Goal: Information Seeking & Learning: Learn about a topic

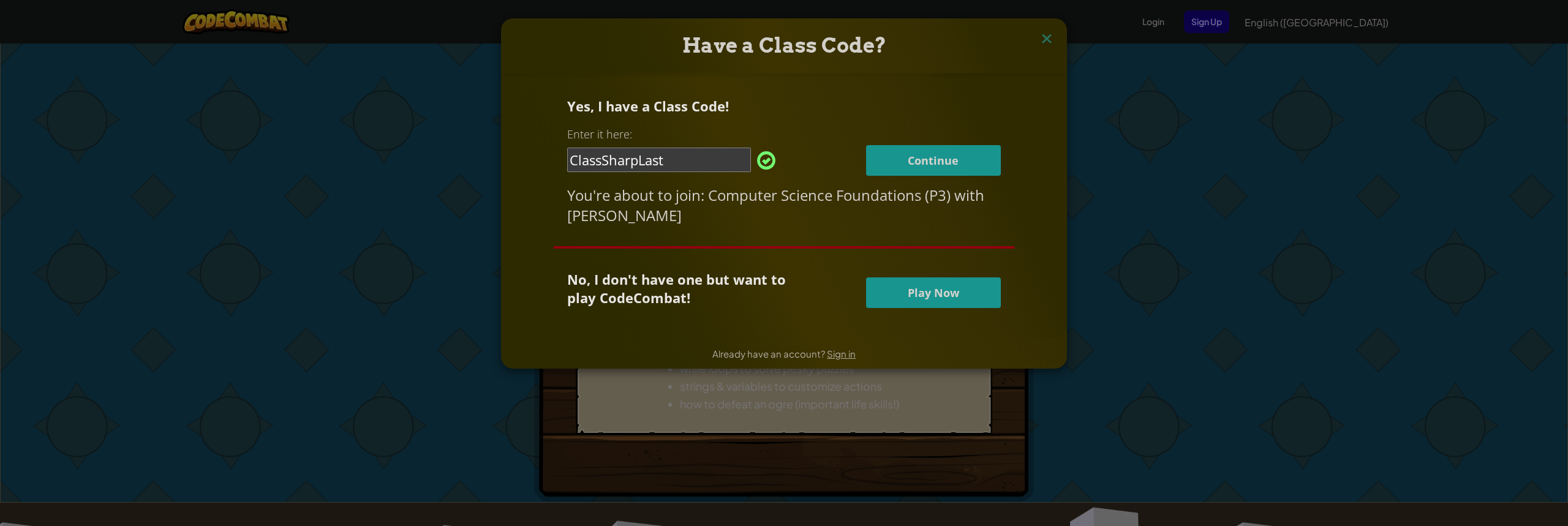
click at [922, 162] on span "Continue" at bounding box center [934, 161] width 51 height 15
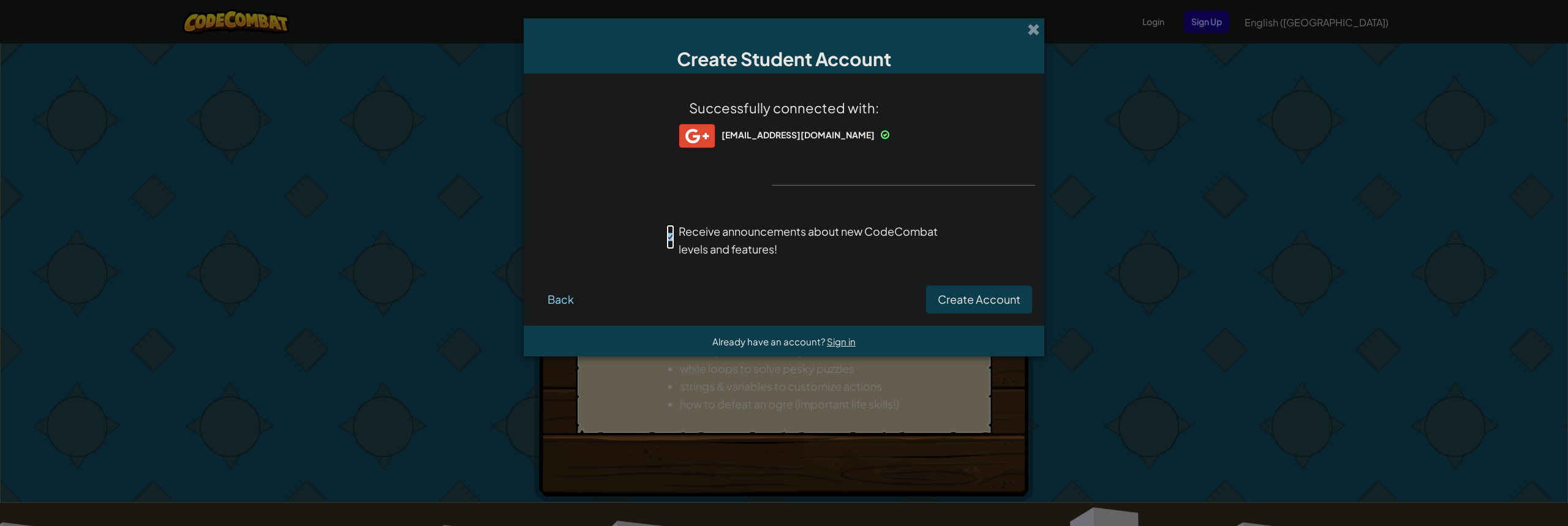
click at [670, 232] on input "Receive announcements about new CodeCombat levels and features!" at bounding box center [670, 237] width 8 height 24
checkbox input "false"
click at [952, 293] on span "Create Account" at bounding box center [979, 298] width 83 height 14
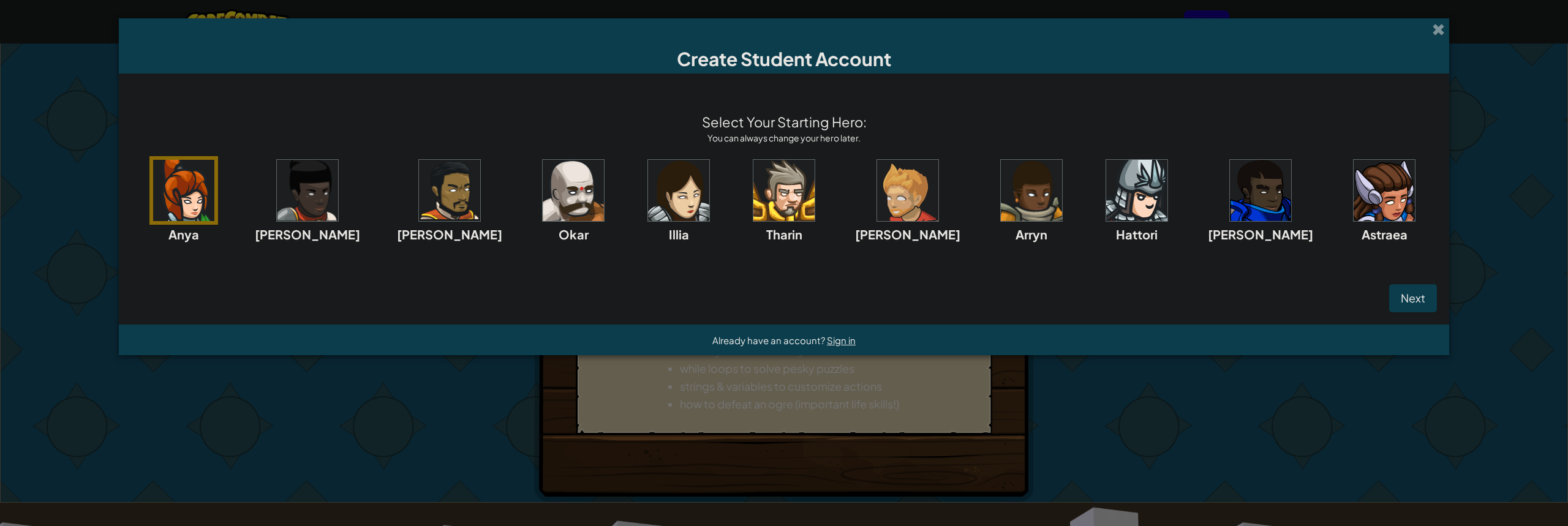
click at [579, 177] on img at bounding box center [573, 190] width 61 height 61
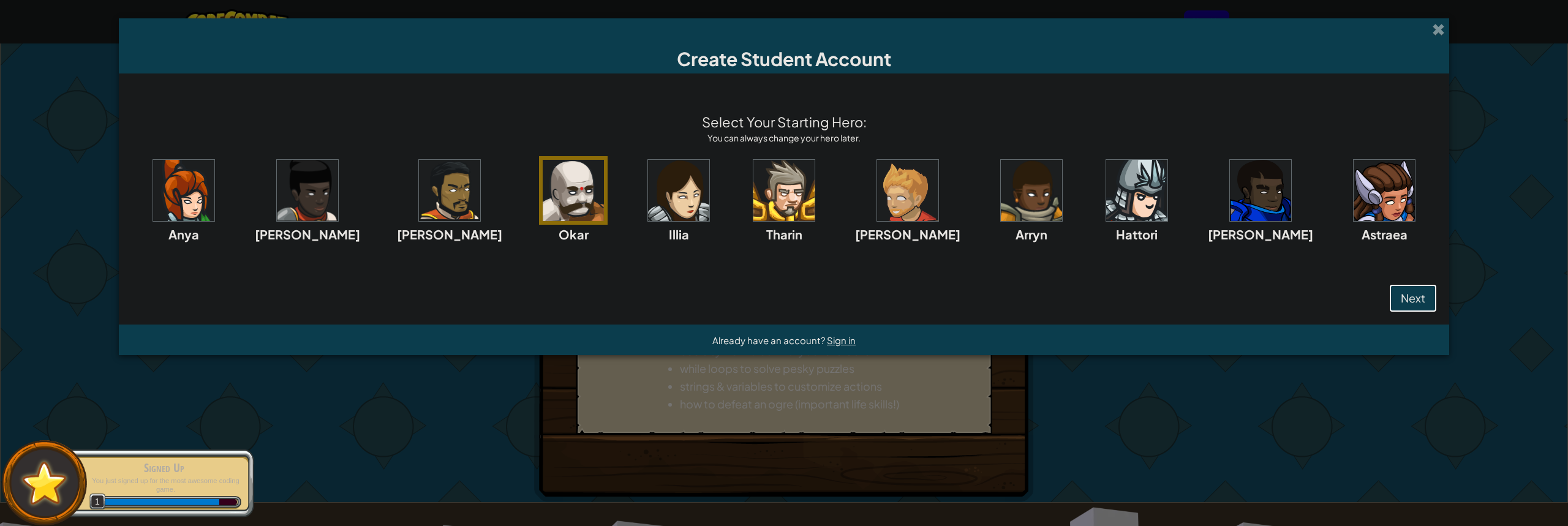
click at [1401, 294] on span "Next" at bounding box center [1414, 297] width 24 height 14
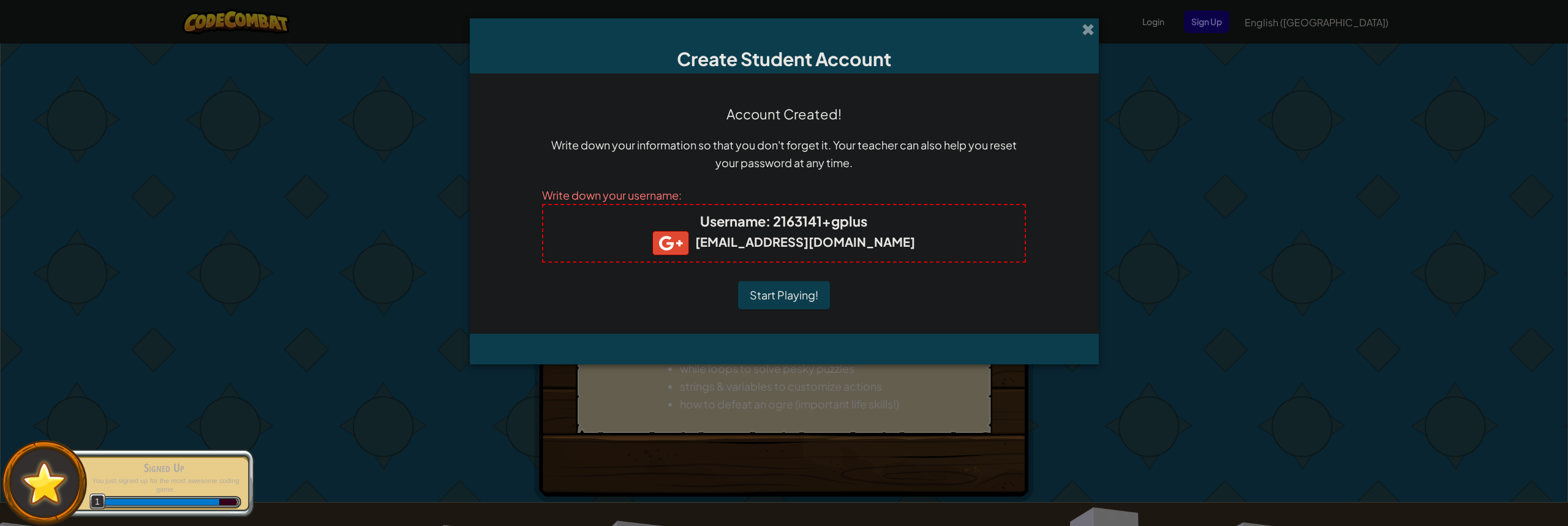
click at [802, 297] on button "Start Playing!" at bounding box center [784, 295] width 92 height 28
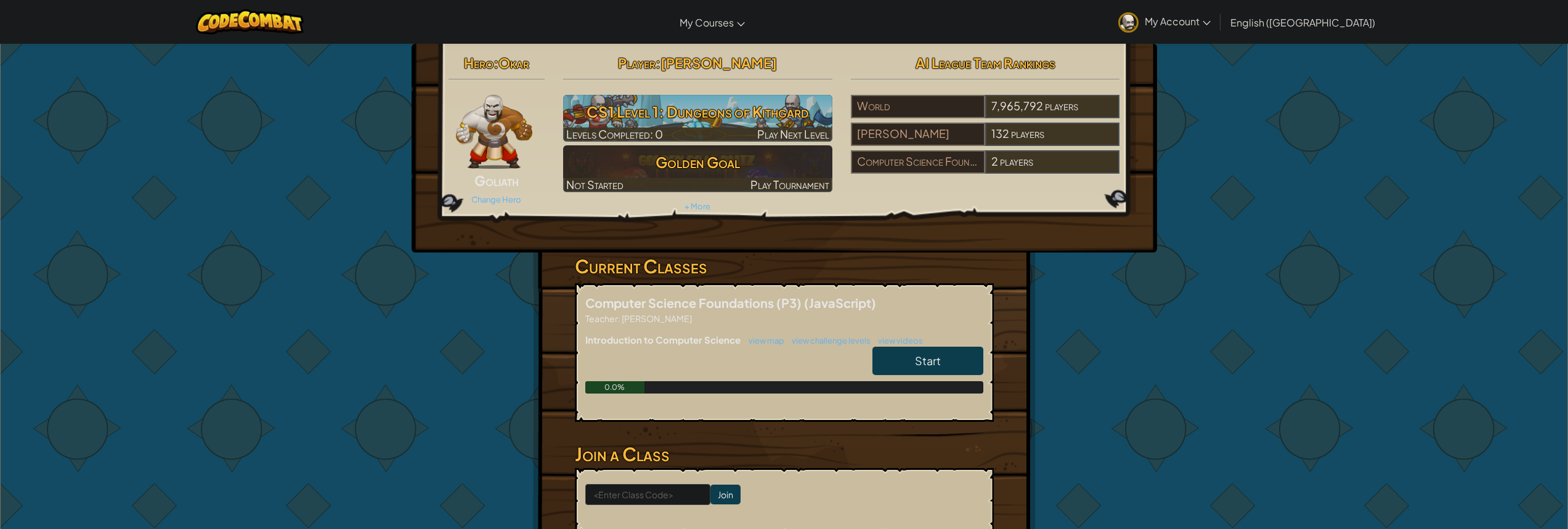
click at [953, 358] on link "Start" at bounding box center [928, 361] width 111 height 28
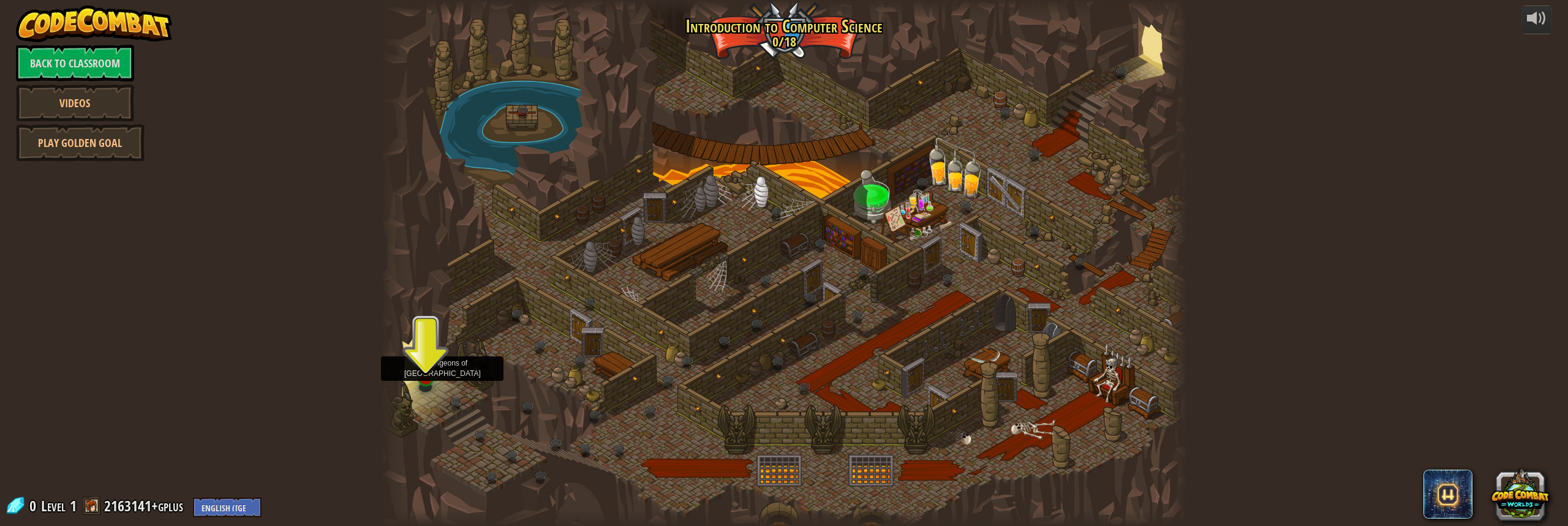
click at [424, 373] on img at bounding box center [425, 355] width 21 height 48
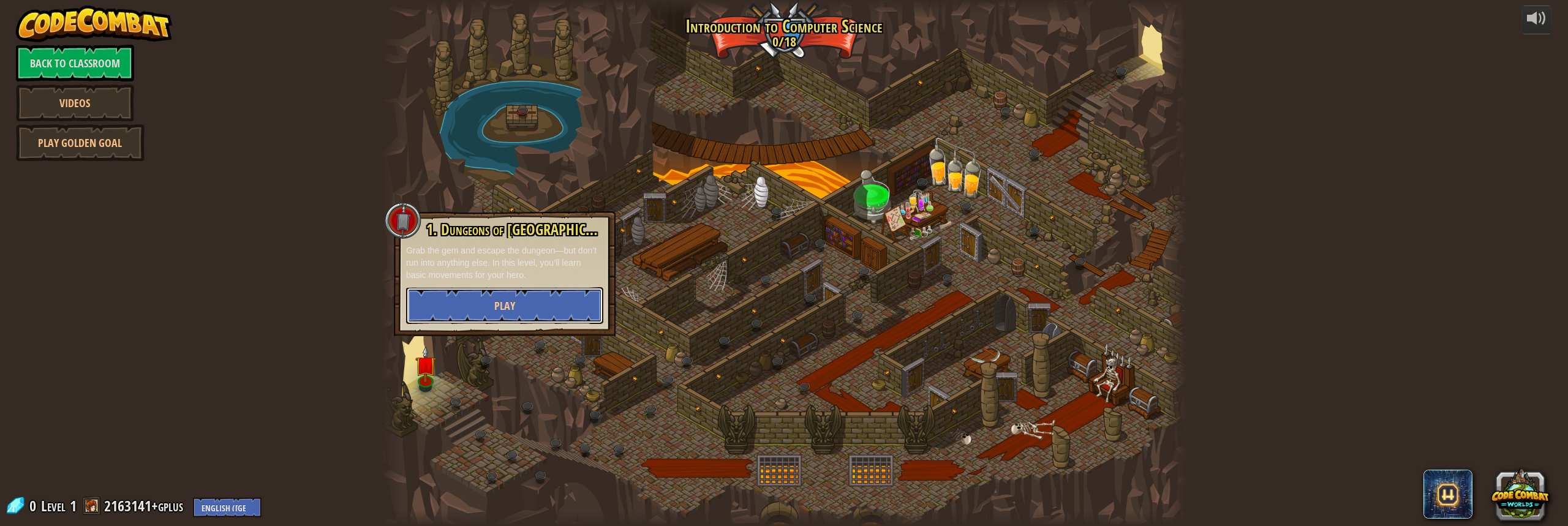
click at [475, 306] on button "Play" at bounding box center [505, 305] width 198 height 37
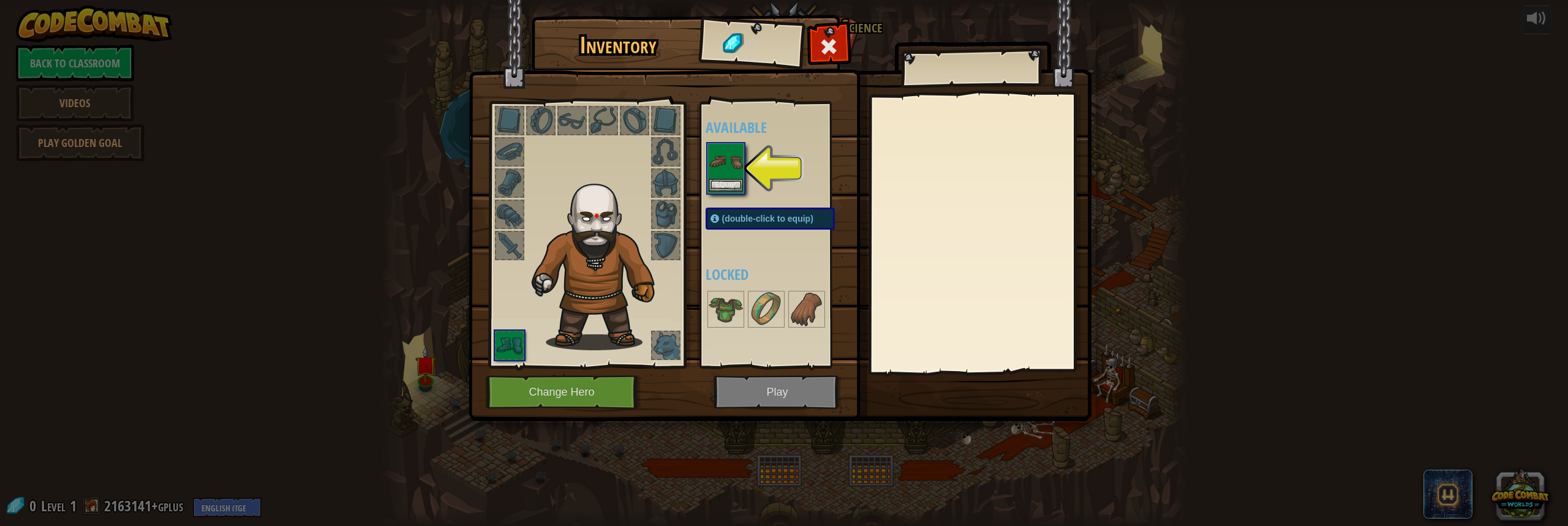
drag, startPoint x: 729, startPoint y: 153, endPoint x: 760, endPoint y: 155, distance: 31.1
click at [729, 153] on img at bounding box center [726, 162] width 34 height 34
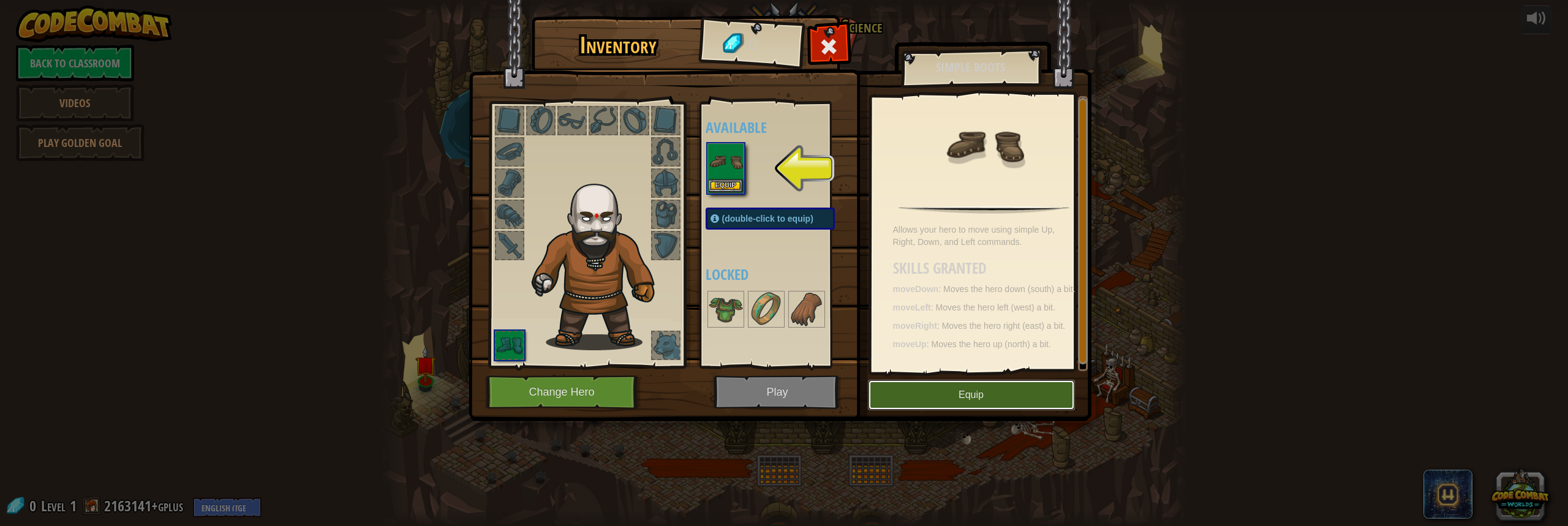
drag, startPoint x: 938, startPoint y: 407, endPoint x: 936, endPoint y: 398, distance: 9.2
click at [938, 406] on button "Equip" at bounding box center [971, 395] width 207 height 31
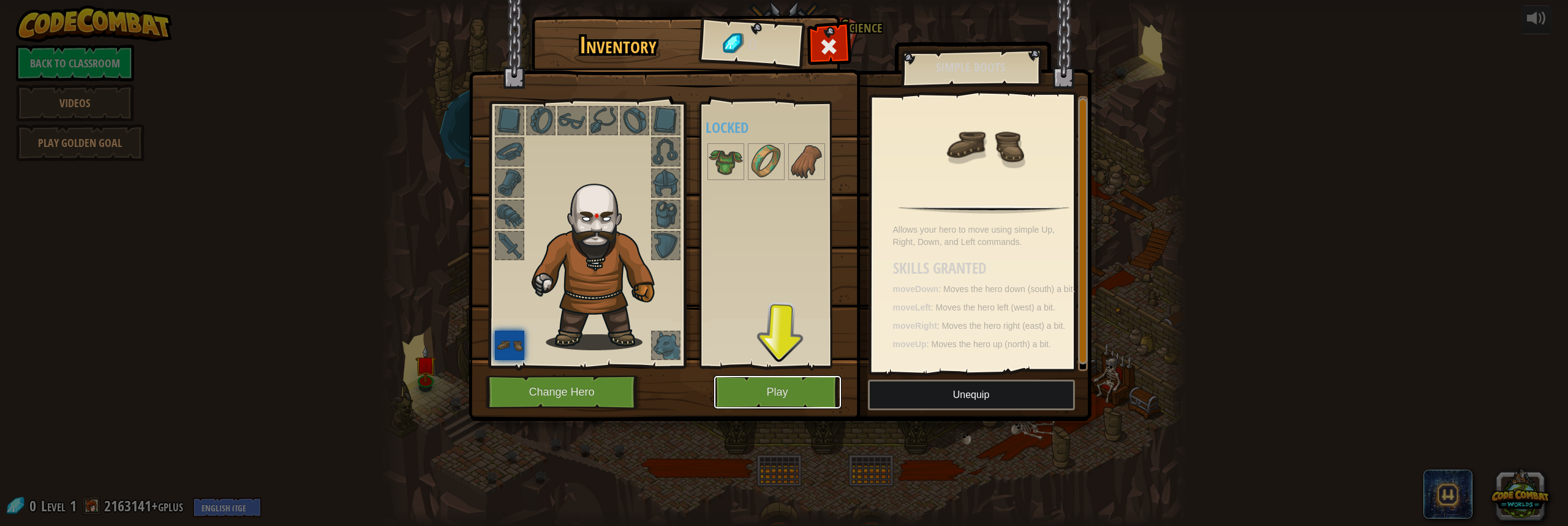
click at [778, 385] on button "Play" at bounding box center [777, 392] width 128 height 34
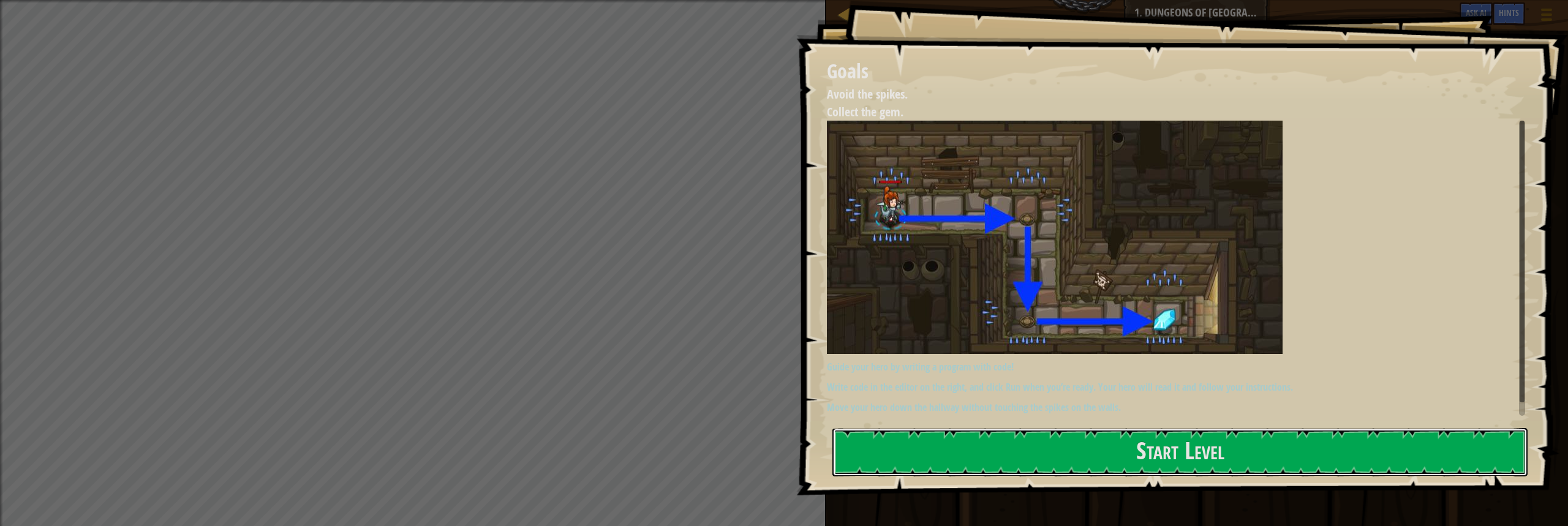
click at [937, 444] on button "Start Level" at bounding box center [1180, 452] width 696 height 48
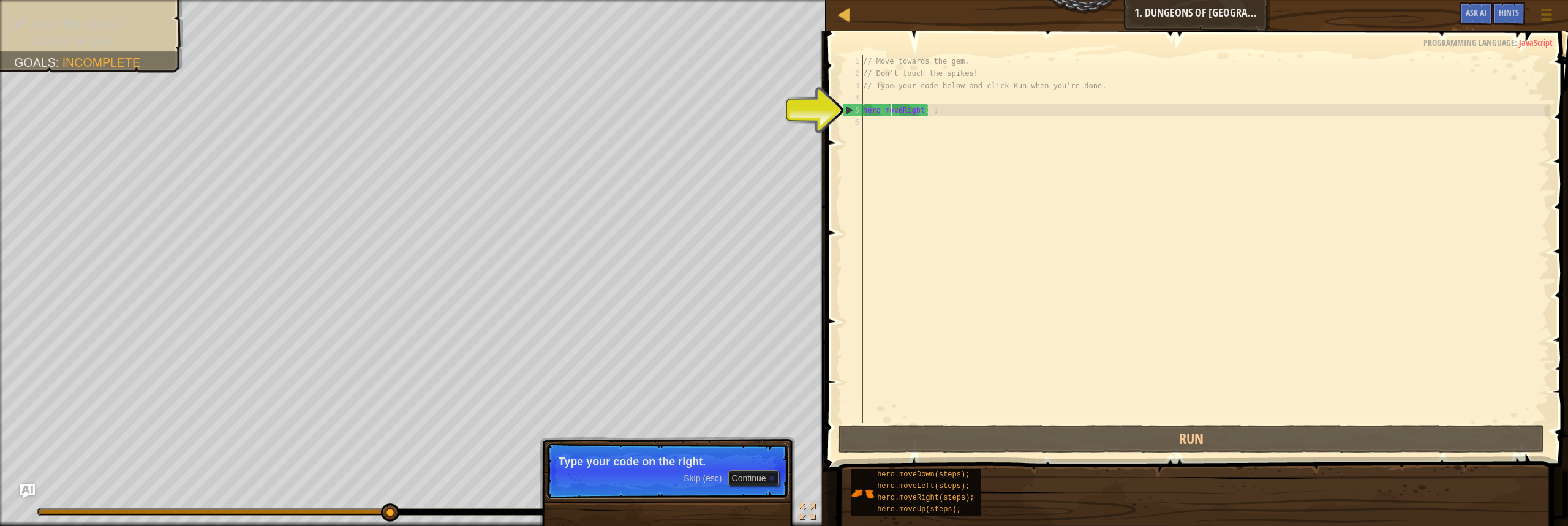
click at [890, 111] on div "// Move towards the gem. // Don’t touch the spikes! // Type your code below and…" at bounding box center [1205, 251] width 689 height 392
click at [922, 110] on div "// Move towards the gem. // Don’t touch the spikes! // Type your code below and…" at bounding box center [1205, 251] width 689 height 392
type textarea "hero.moveRight(2);"
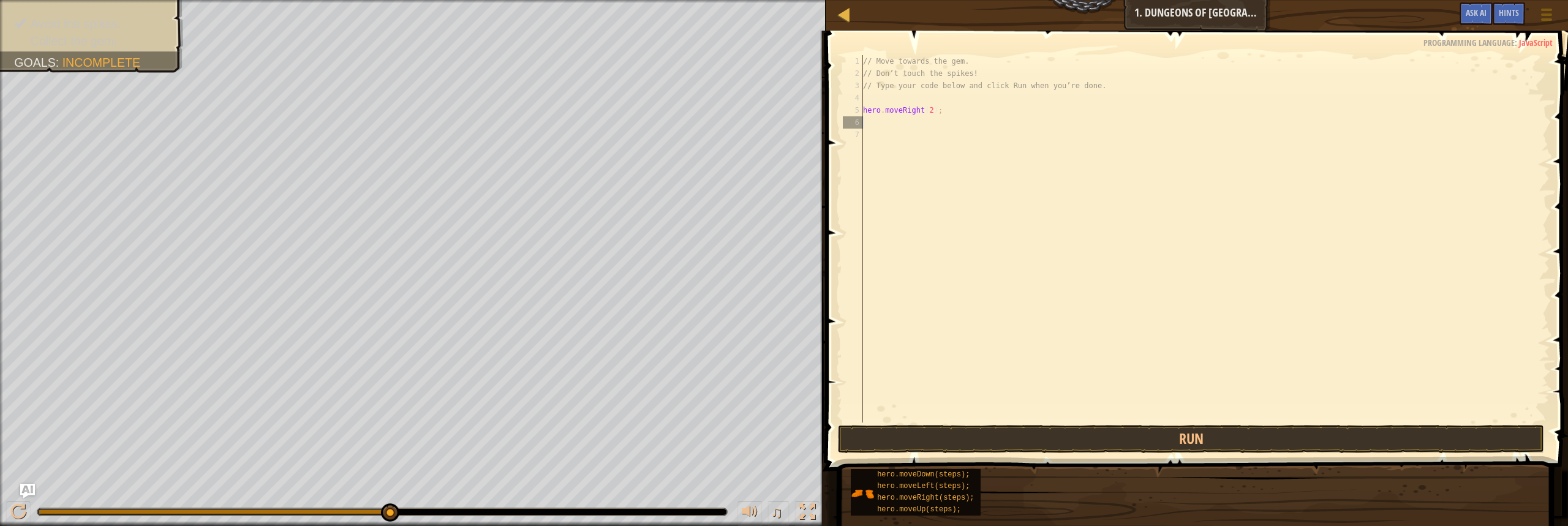
scroll to position [6, 0]
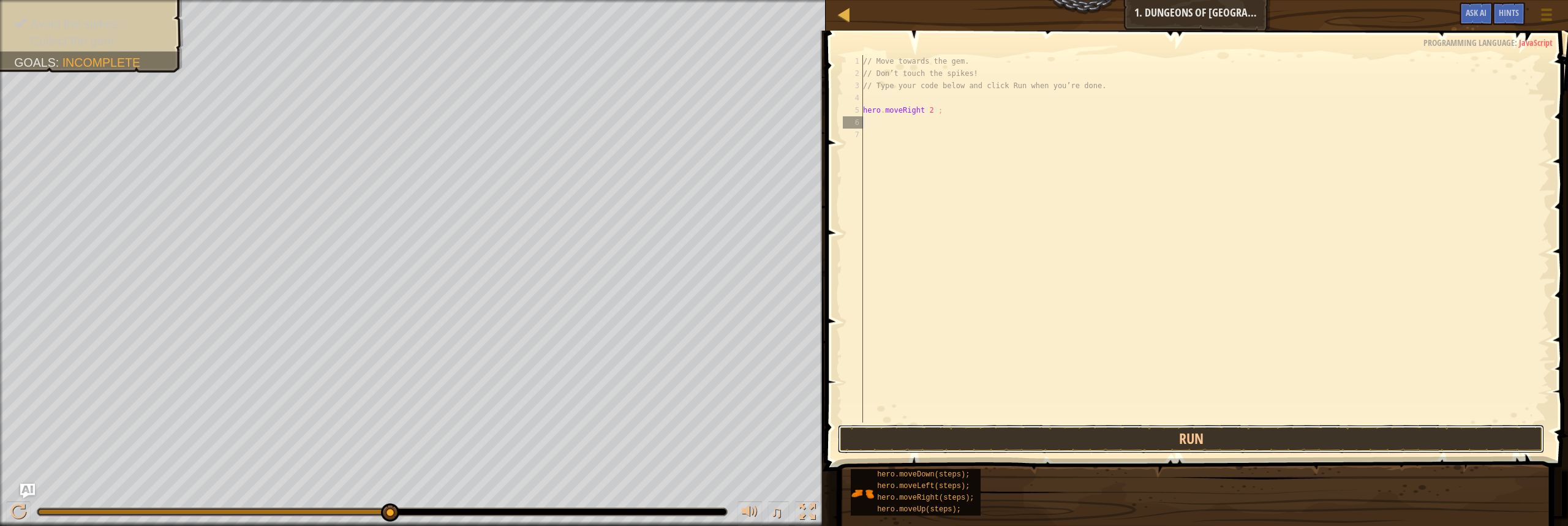
click at [1040, 437] on button "Run" at bounding box center [1191, 439] width 706 height 28
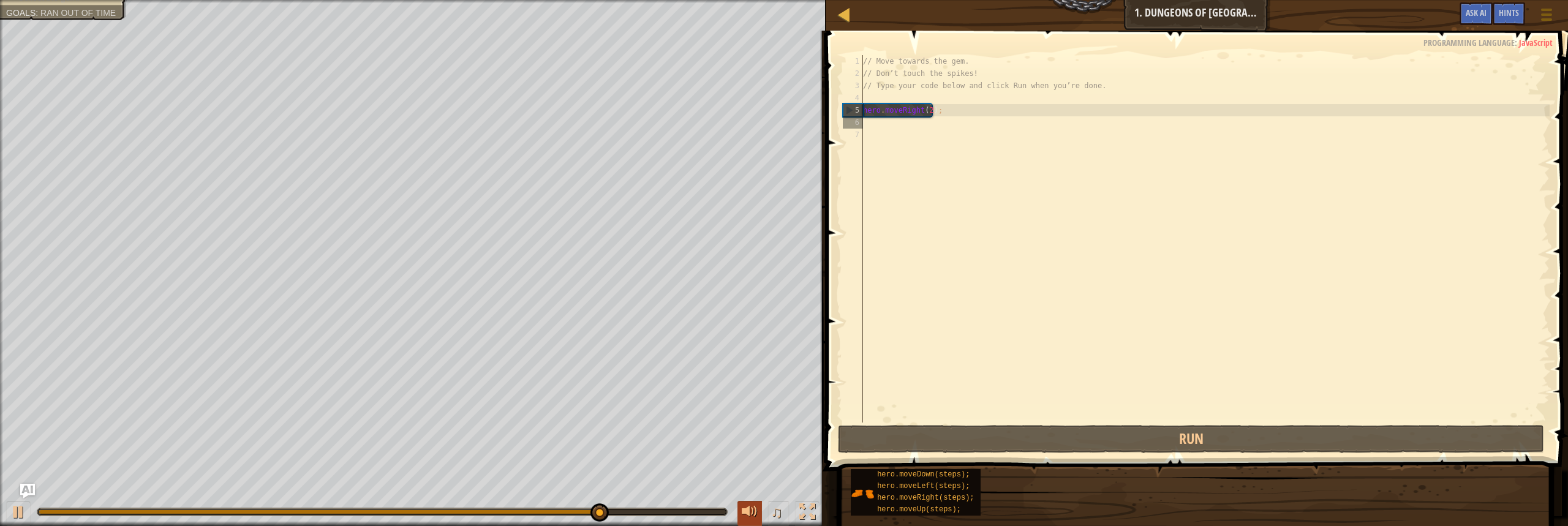
click at [760, 510] on button at bounding box center [750, 513] width 24 height 25
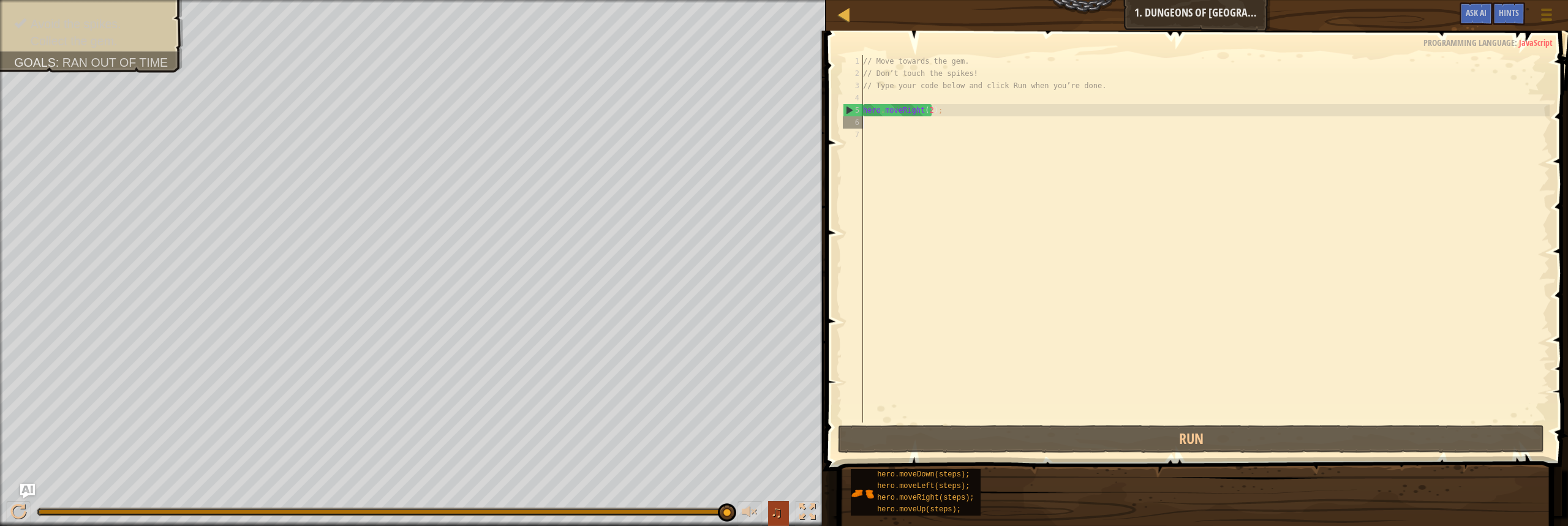
click at [778, 522] on button "♫" at bounding box center [778, 513] width 21 height 25
click at [872, 125] on div "// Move towards the gem. // Don’t touch the spikes! // Type your code below and…" at bounding box center [1205, 251] width 689 height 392
click at [939, 112] on div "// Move towards the gem. // Don’t touch the spikes! // Type your code below and…" at bounding box center [1205, 251] width 689 height 392
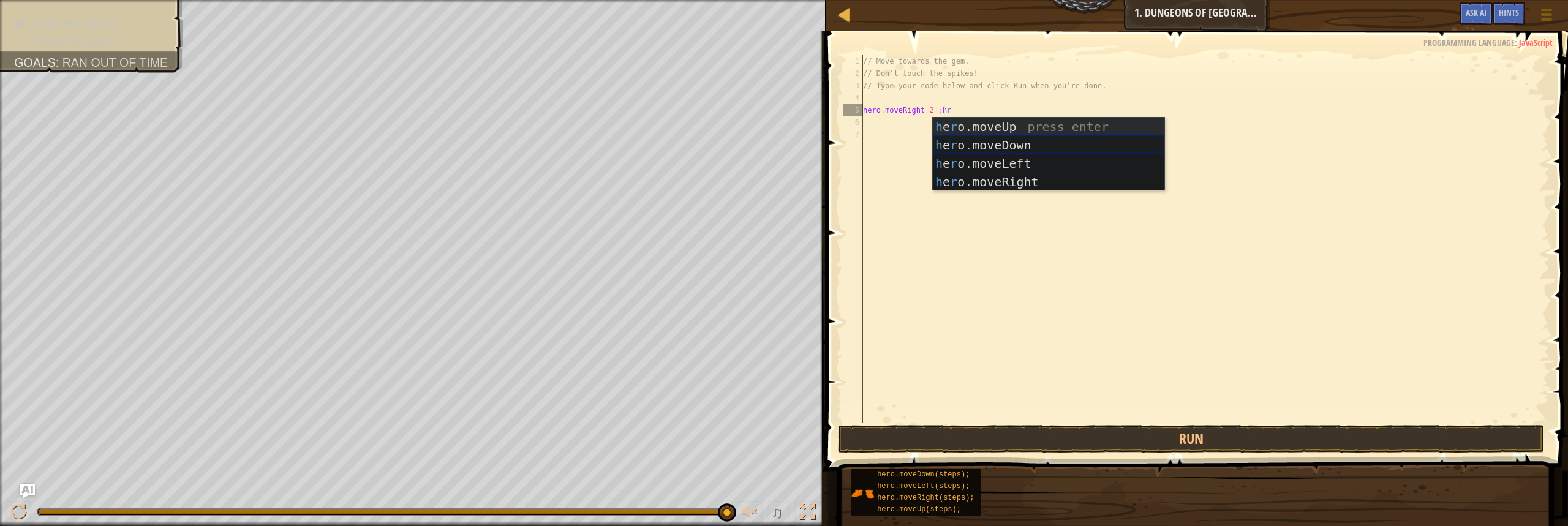
click at [967, 137] on div "h e r o.moveUp press enter h e r o.moveDown press enter h e r o.moveLeft press …" at bounding box center [1048, 172] width 232 height 110
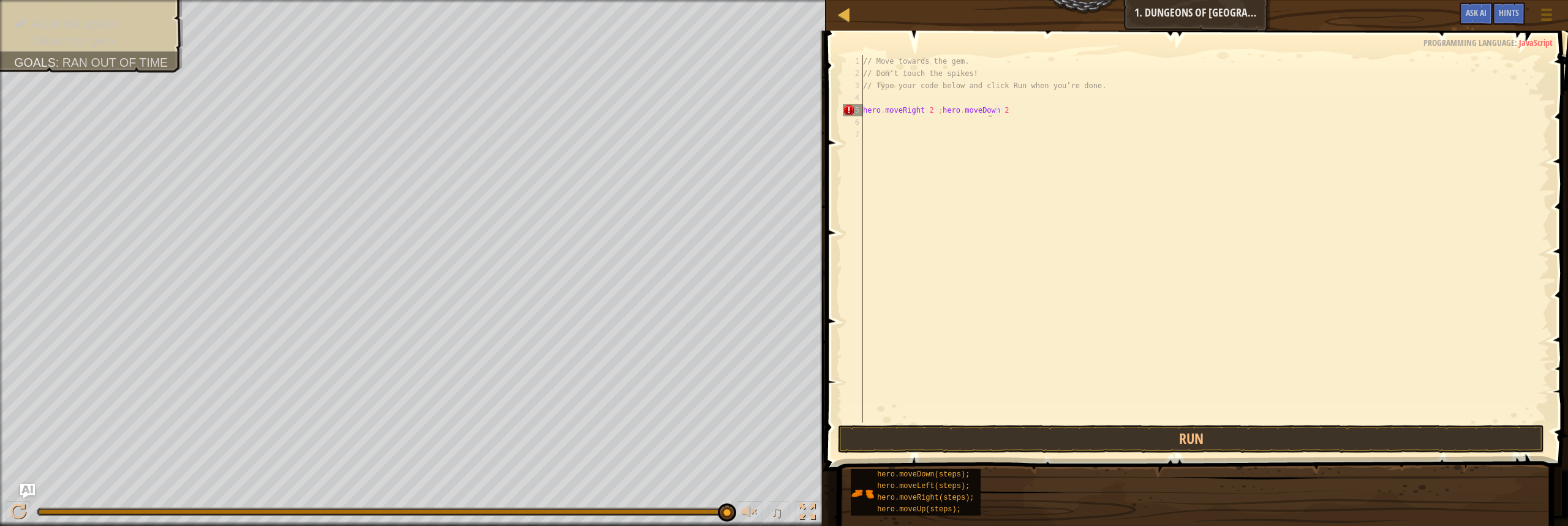
scroll to position [6, 10]
type textarea "hero.moveRight(2);hero.moveDown(2)"
drag, startPoint x: 957, startPoint y: 330, endPoint x: 948, endPoint y: 417, distance: 87.5
click at [952, 362] on div "// Move towards the gem. // Don’t touch the spikes! // Type your code below and…" at bounding box center [1205, 251] width 689 height 392
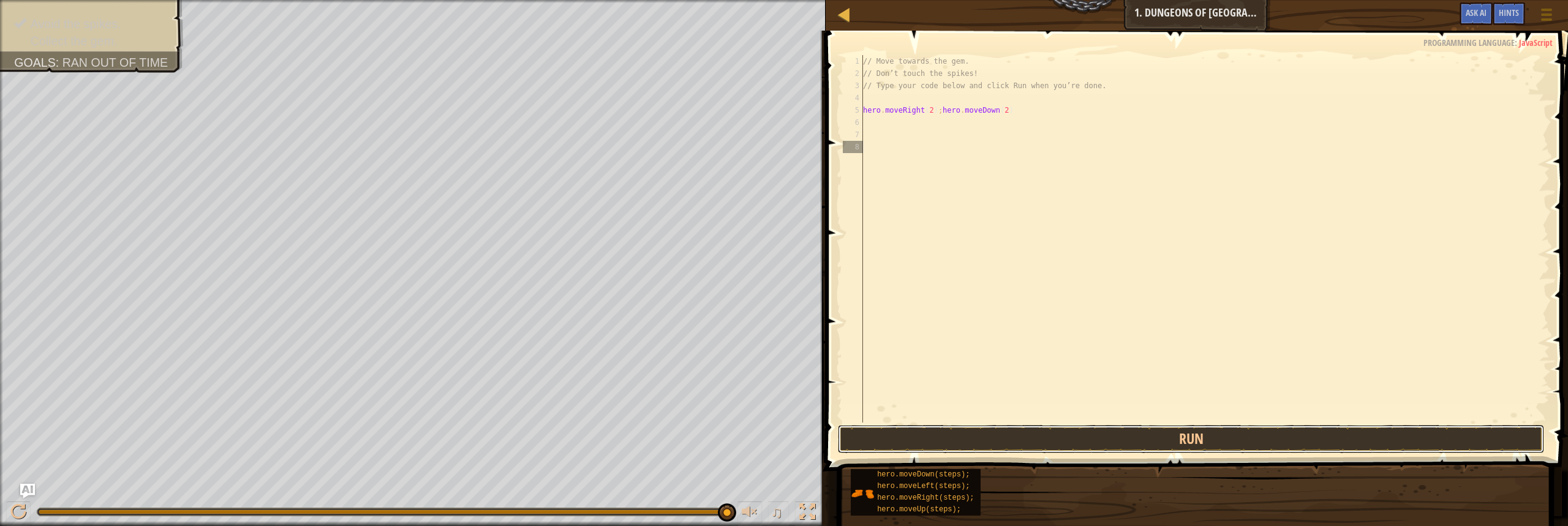
click at [945, 436] on button "Run" at bounding box center [1191, 439] width 706 height 28
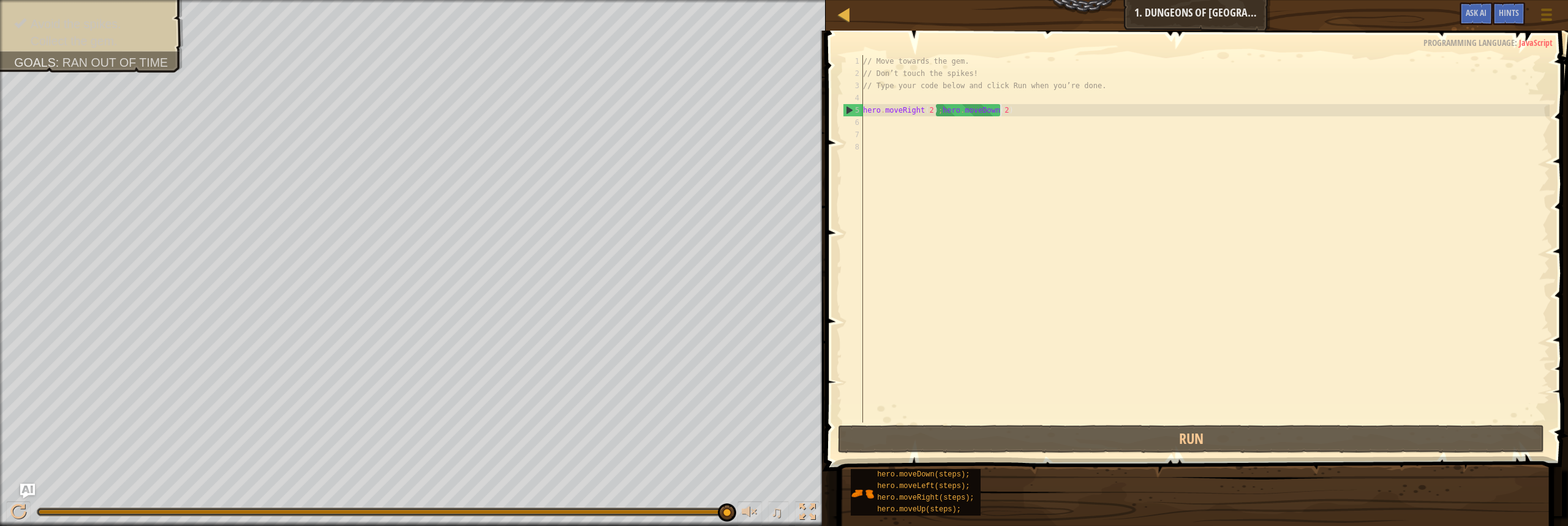
click at [1035, 110] on div "// Move towards the gem. // Don’t touch the spikes! // Type your code below and…" at bounding box center [1205, 251] width 689 height 392
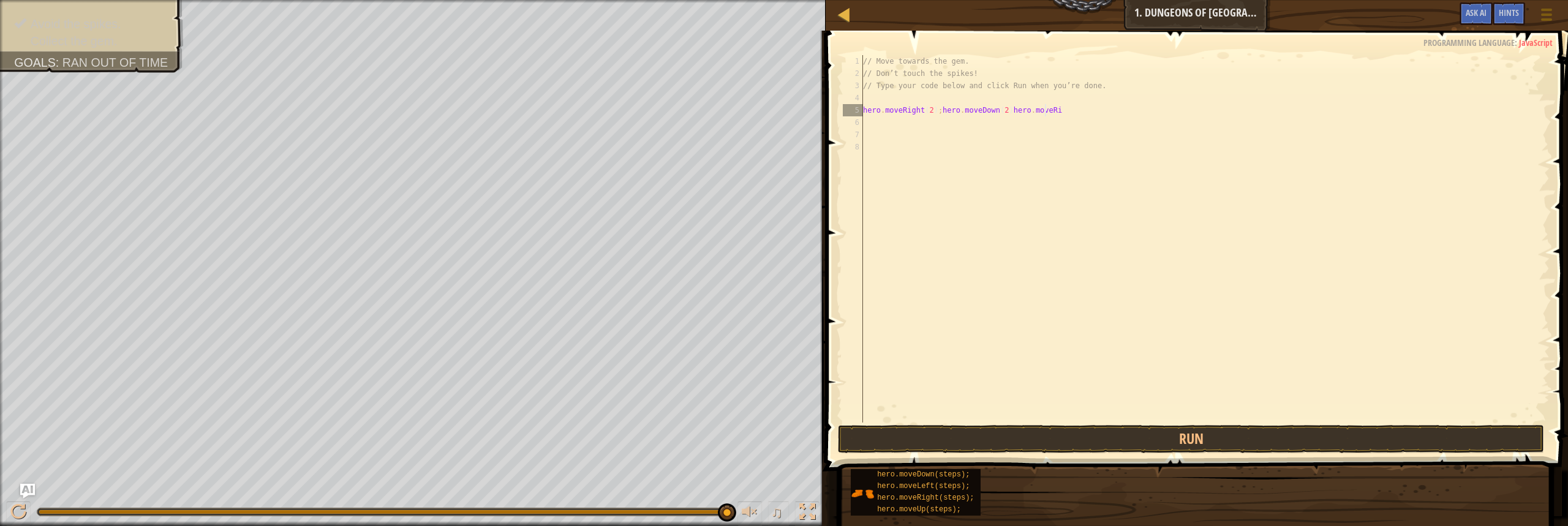
scroll to position [6, 15]
type textarea "hero.moveRight(2);hero.moveDown(2)hero.moveRight"
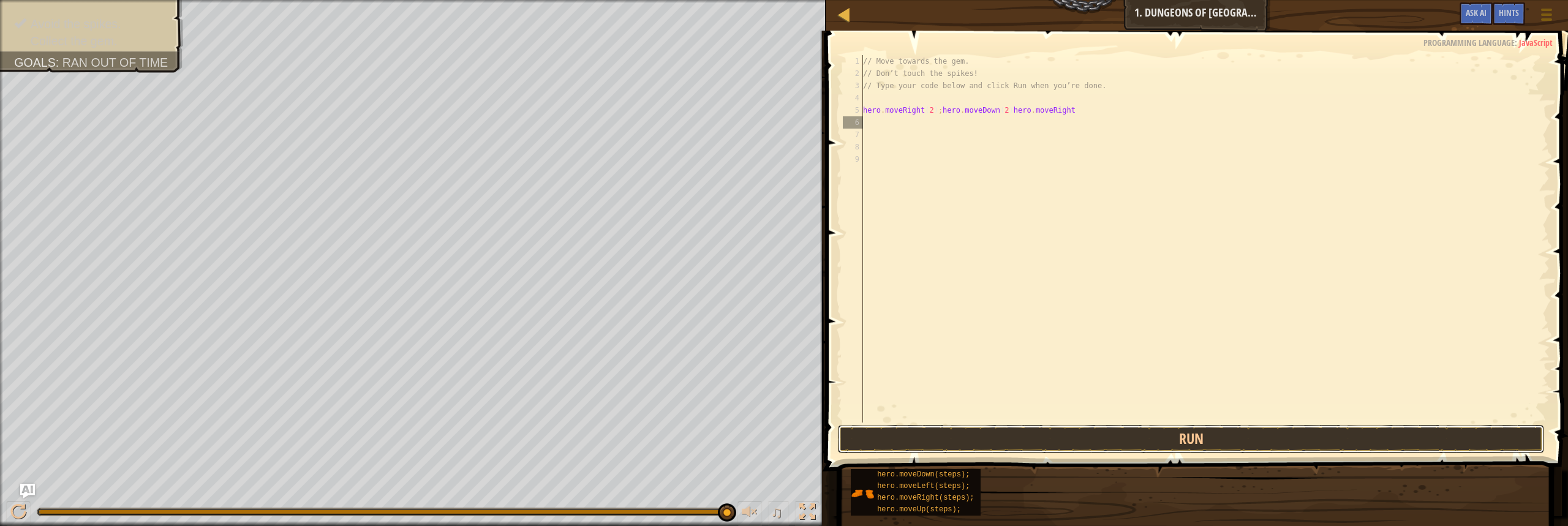
click at [1151, 436] on button "Run" at bounding box center [1191, 439] width 706 height 28
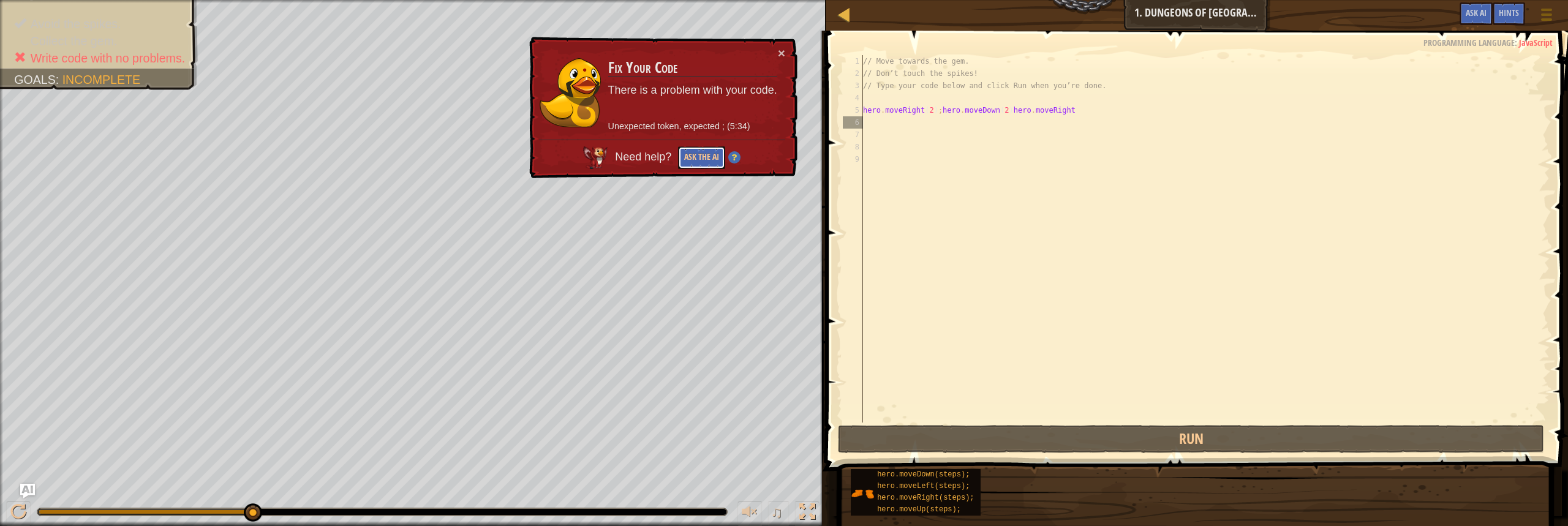
click at [693, 160] on button "Ask the AI" at bounding box center [702, 158] width 47 height 23
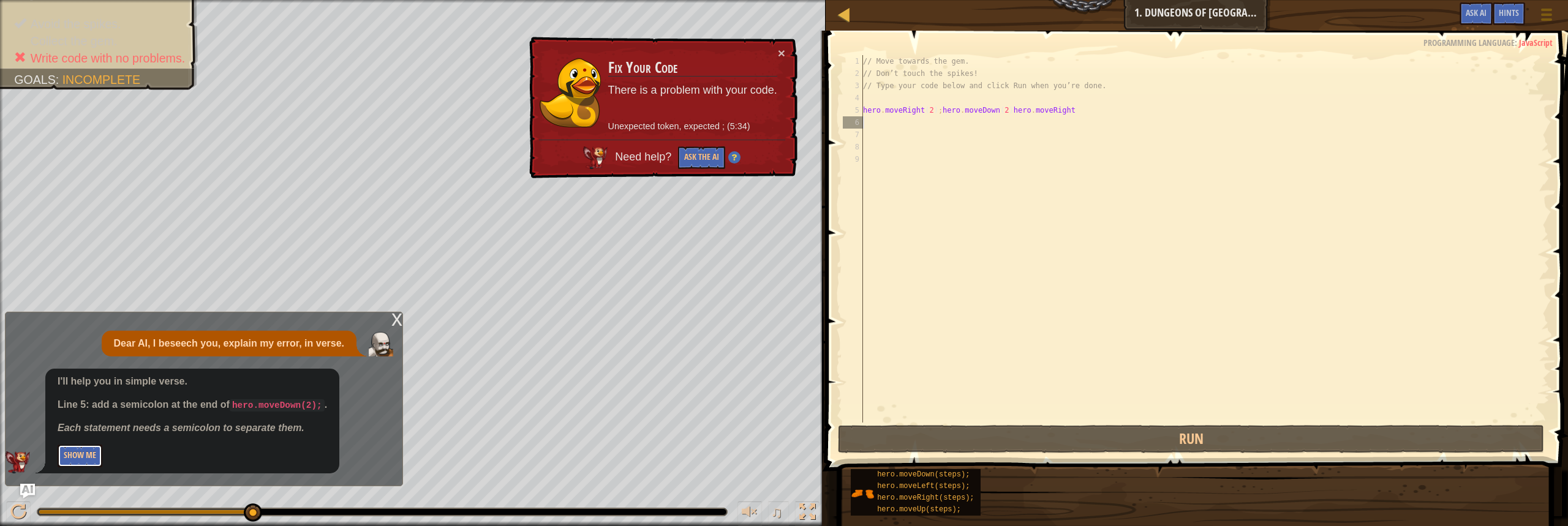
click at [79, 452] on button "Show Me" at bounding box center [80, 456] width 45 height 23
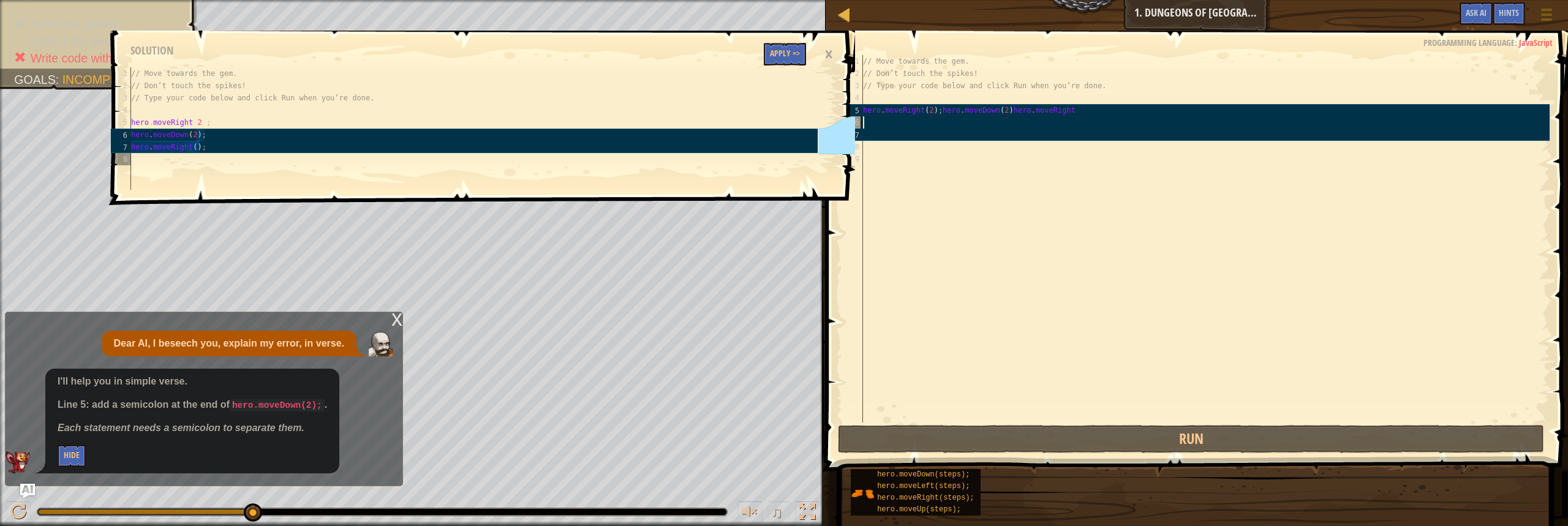
click at [937, 108] on div "// Move towards the gem. // Don’t touch the spikes! // Type your code below and…" at bounding box center [1205, 251] width 689 height 392
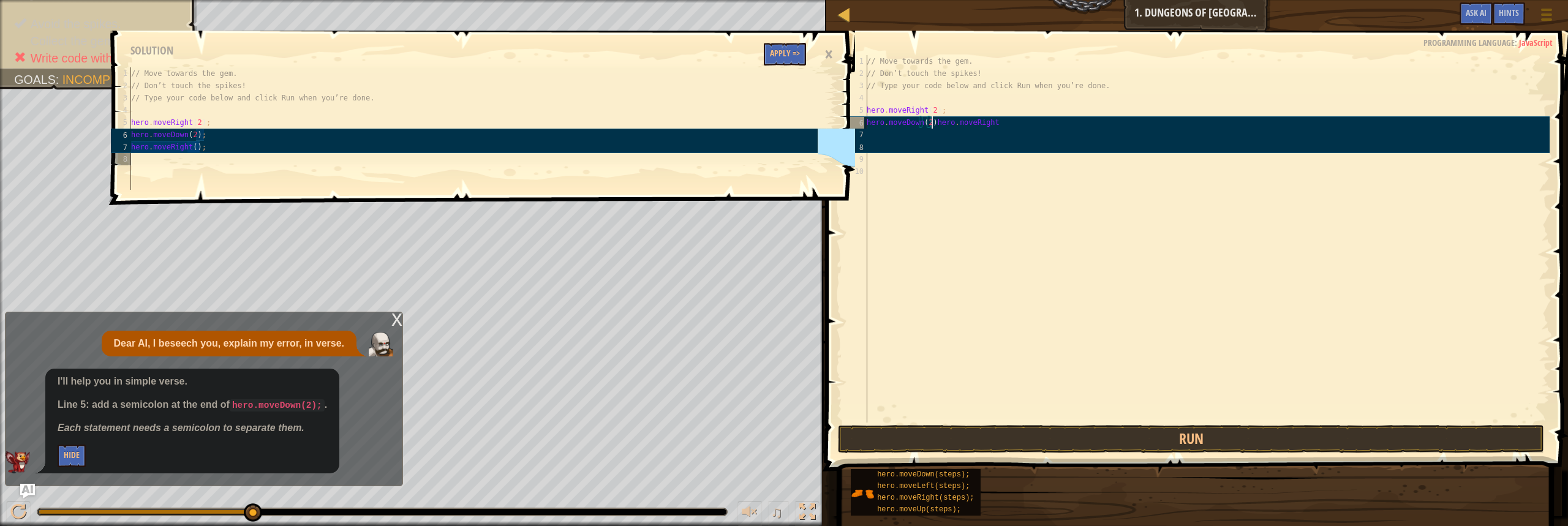
click at [932, 122] on div "// Move towards the gem. // Don’t touch the spikes! // Type your code below and…" at bounding box center [1207, 251] width 685 height 392
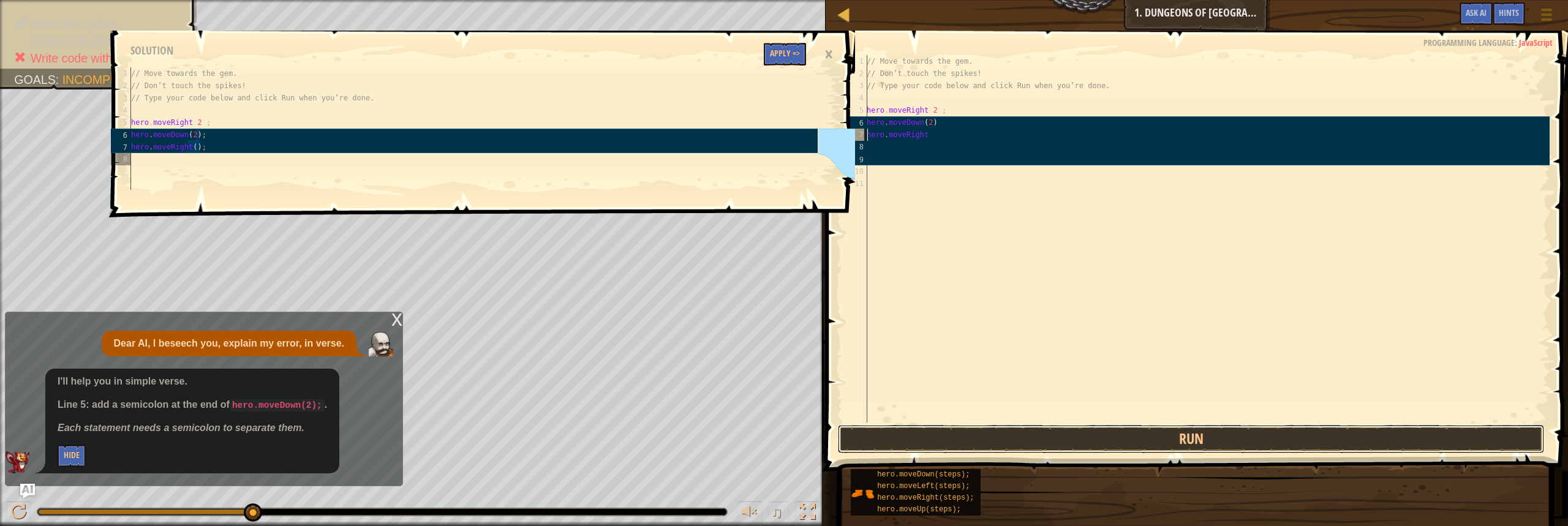
click at [1033, 443] on button "Run" at bounding box center [1191, 439] width 706 height 28
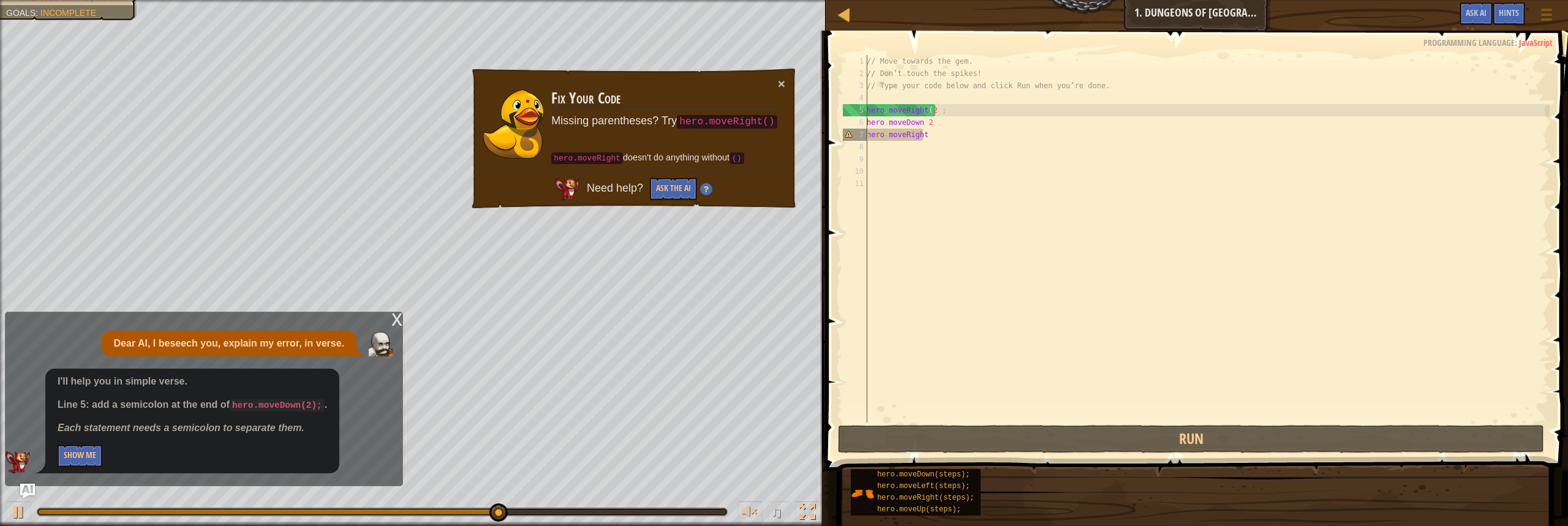
click at [945, 123] on div "// Move towards the gem. // Don’t touch the spikes! // Type your code below and…" at bounding box center [1207, 251] width 685 height 392
type textarea "hero.moveDown(2)"
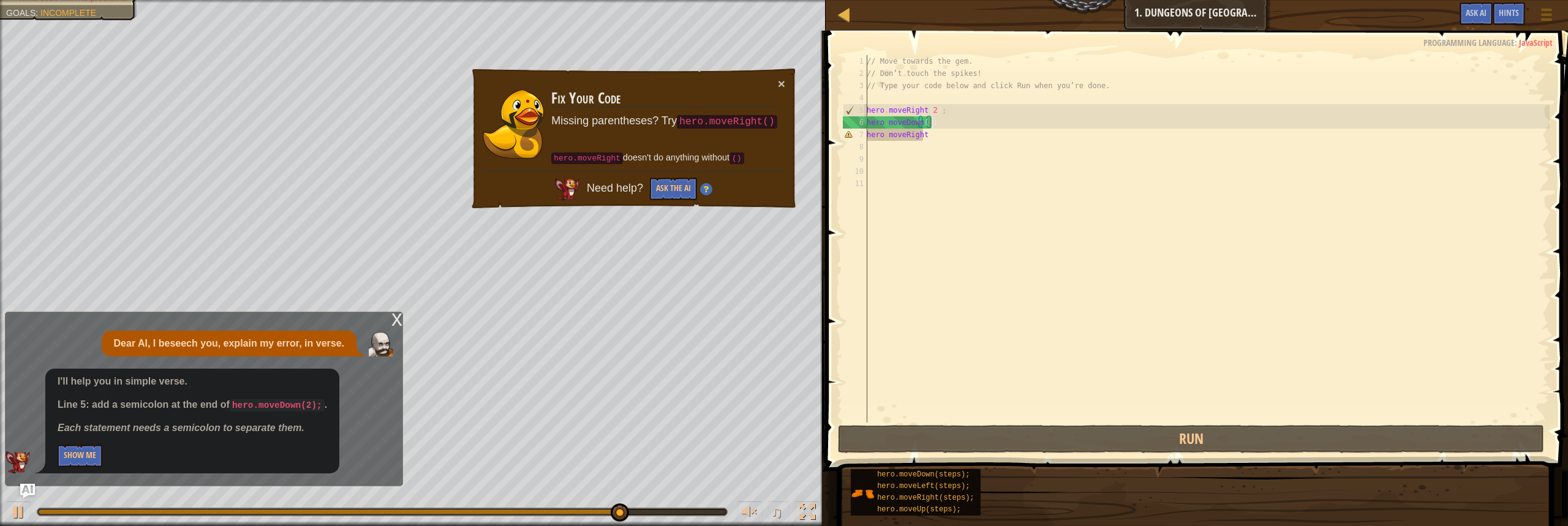
click at [933, 143] on div "// Move towards the gem. // Don’t touch the spikes! // Type your code below and…" at bounding box center [1207, 251] width 685 height 392
click at [931, 133] on div "// Move towards the gem. // Don’t touch the spikes! // Type your code below and…" at bounding box center [1207, 251] width 685 height 392
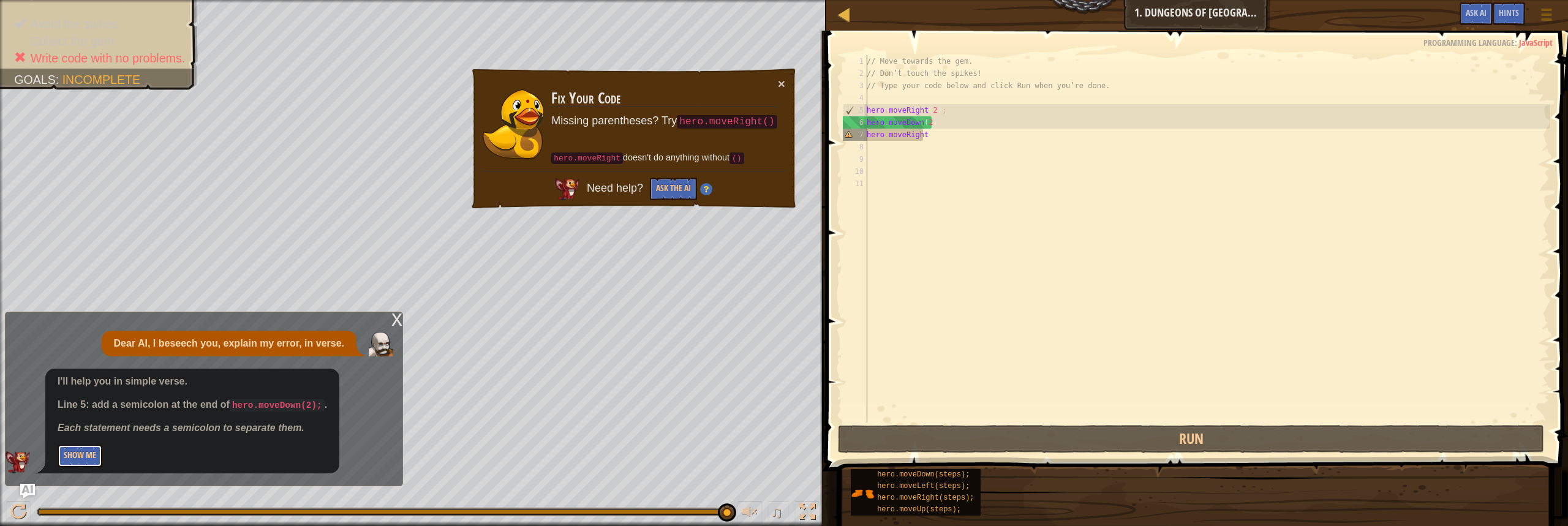
click at [75, 454] on button "Show Me" at bounding box center [80, 456] width 45 height 23
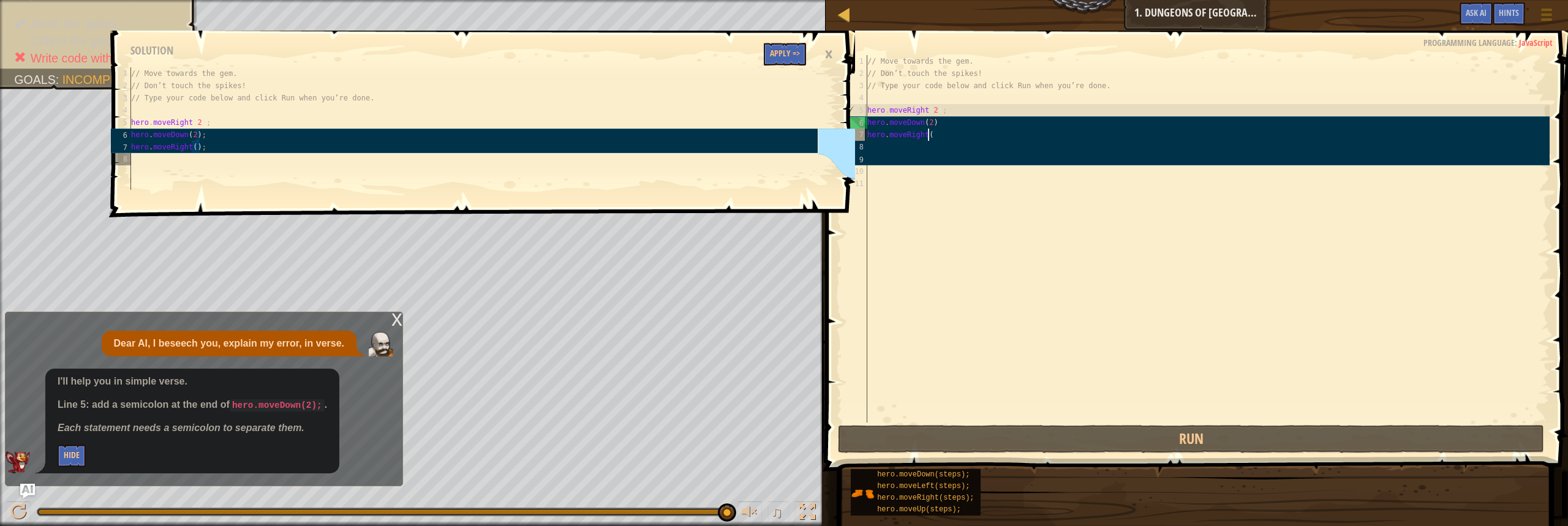
scroll to position [6, 5]
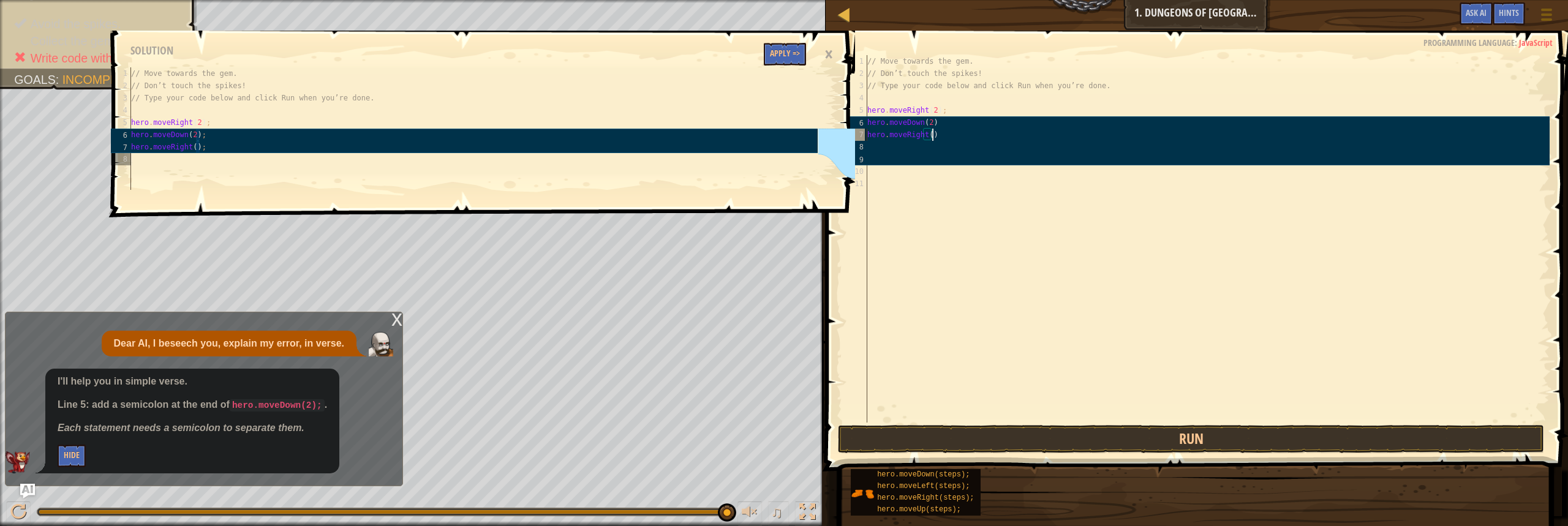
type textarea "hero.moveRight()"
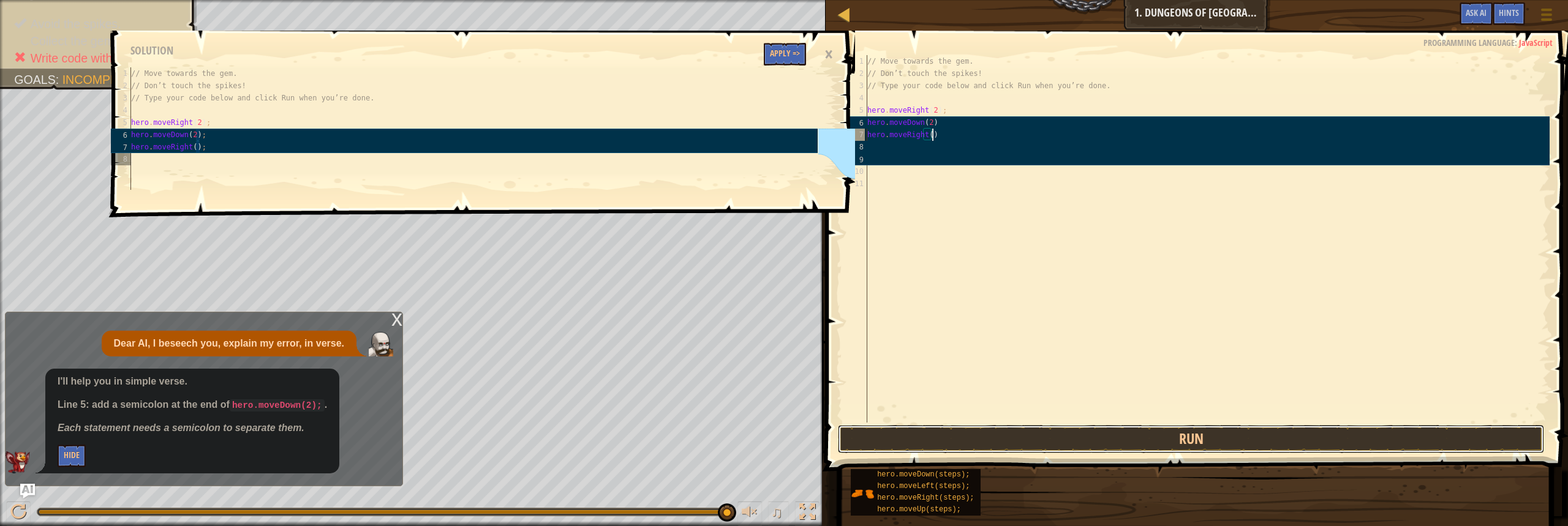
click at [870, 446] on button "Run" at bounding box center [1191, 439] width 706 height 28
